Goal: Check status

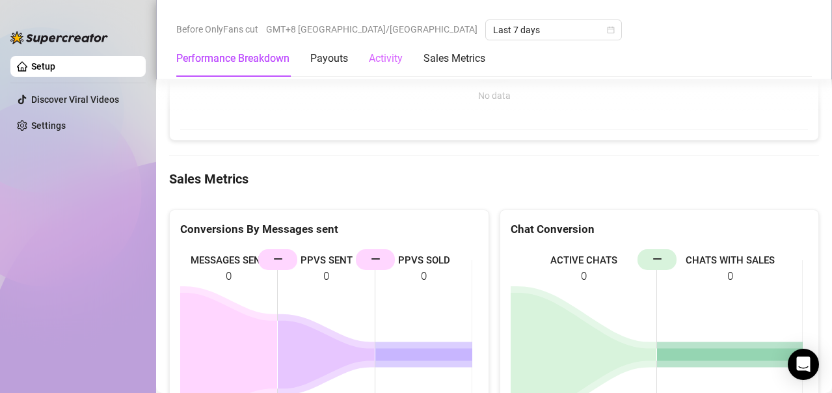
scroll to position [1317, 0]
click at [459, 60] on Metrics "Sales Metrics" at bounding box center [455, 59] width 62 height 16
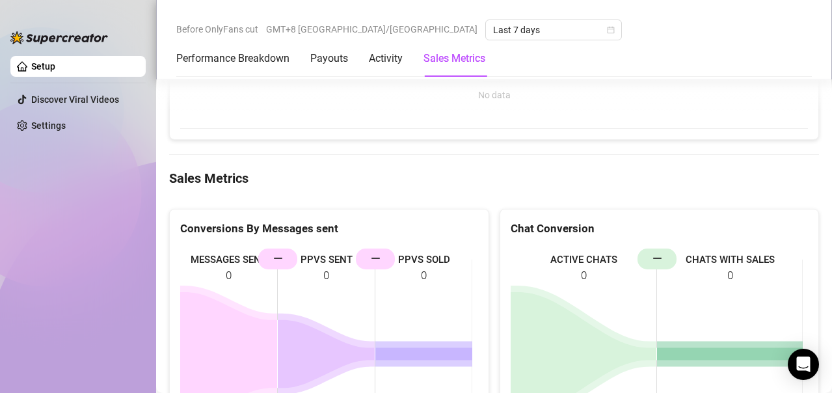
scroll to position [1401, 0]
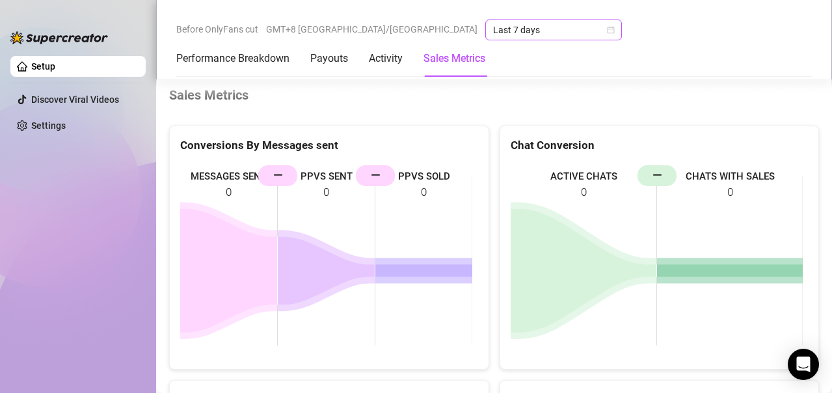
click at [493, 35] on span "Last 7 days" at bounding box center [553, 30] width 121 height 20
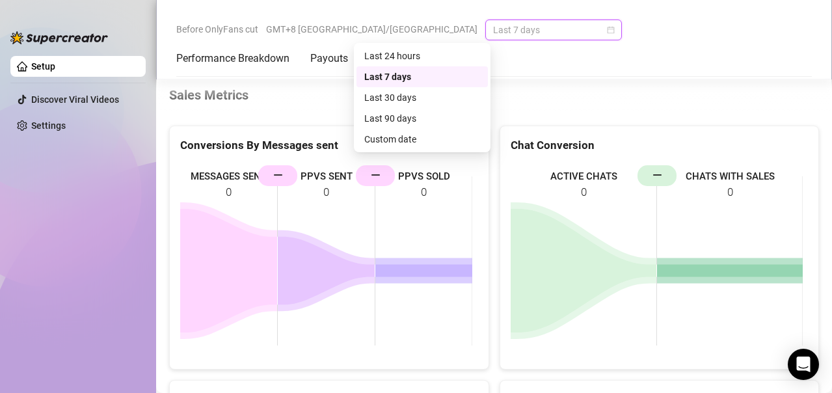
click at [607, 32] on icon "calendar" at bounding box center [611, 30] width 8 height 8
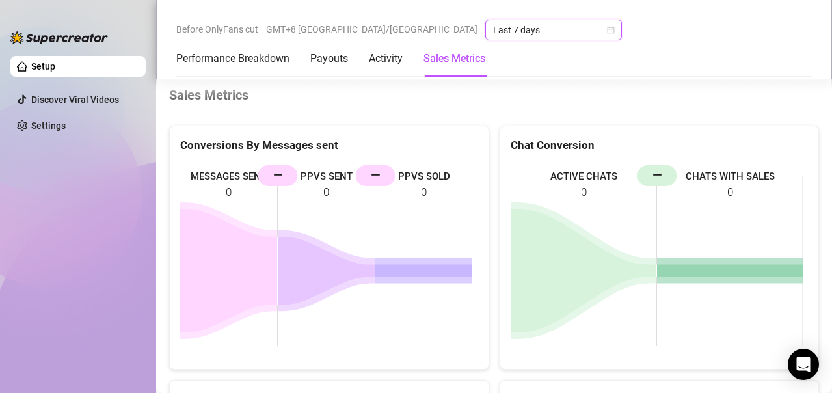
click at [607, 28] on icon "calendar" at bounding box center [611, 30] width 8 height 8
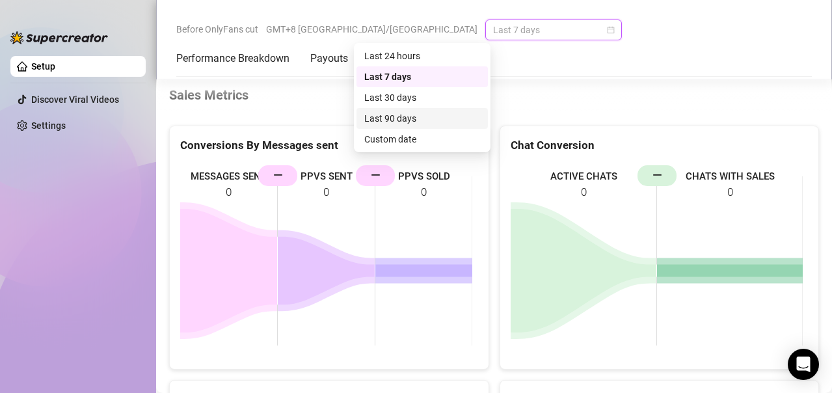
click at [384, 119] on div "Last 90 days" at bounding box center [422, 118] width 116 height 14
click at [384, 119] on div "Conversions By Messages sent MESSAGES SENT 0 PPVS SENT 0 — PPVS SOLD 0 — Chat C…" at bounding box center [494, 243] width 661 height 256
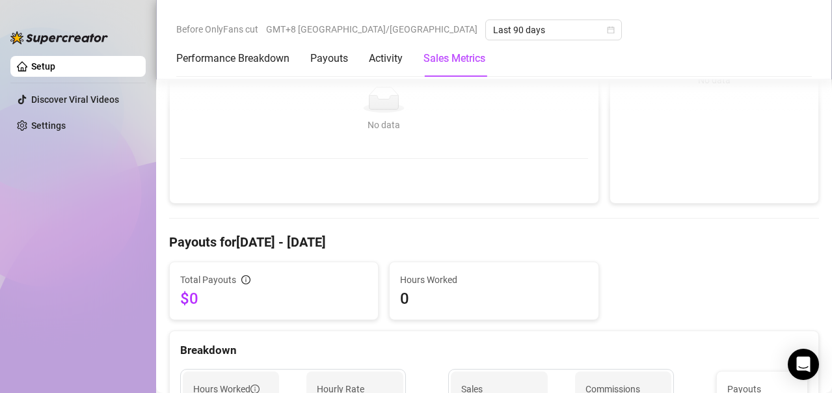
scroll to position [194, 0]
